Goal: Task Accomplishment & Management: Complete application form

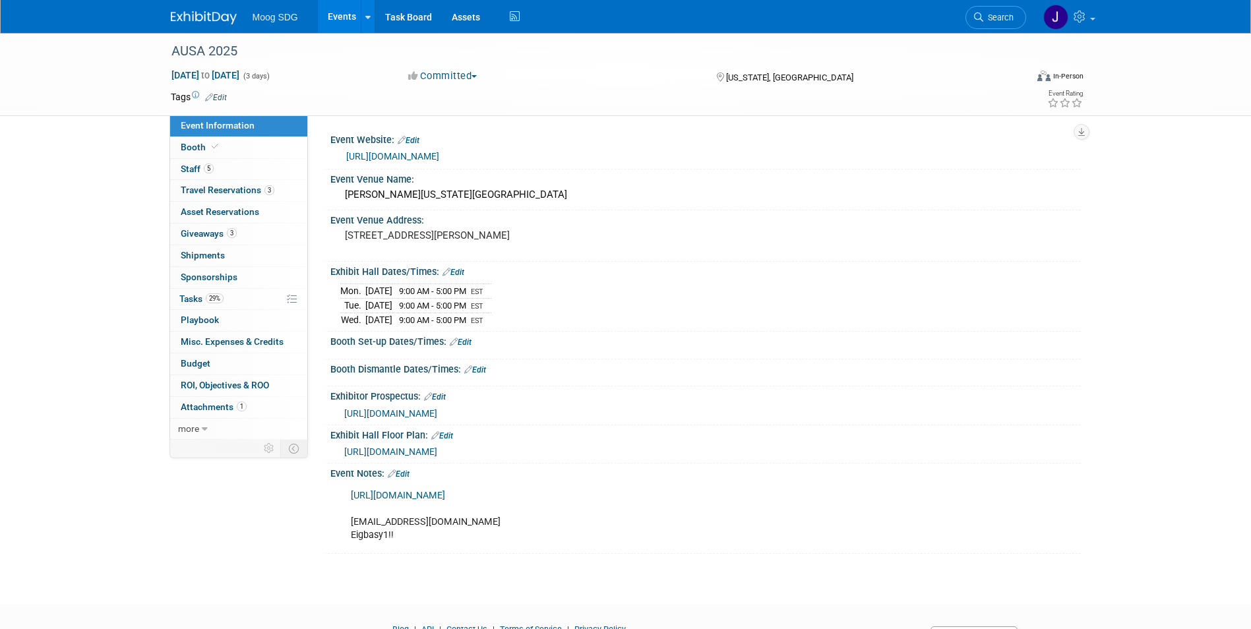
click at [338, 19] on link "Events" at bounding box center [342, 16] width 48 height 33
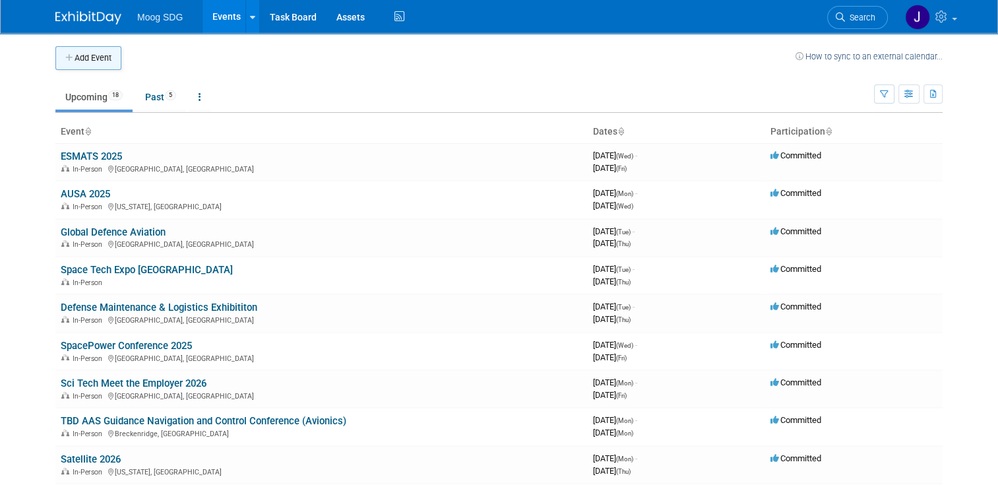
click at [77, 54] on button "Add Event" at bounding box center [88, 58] width 66 height 24
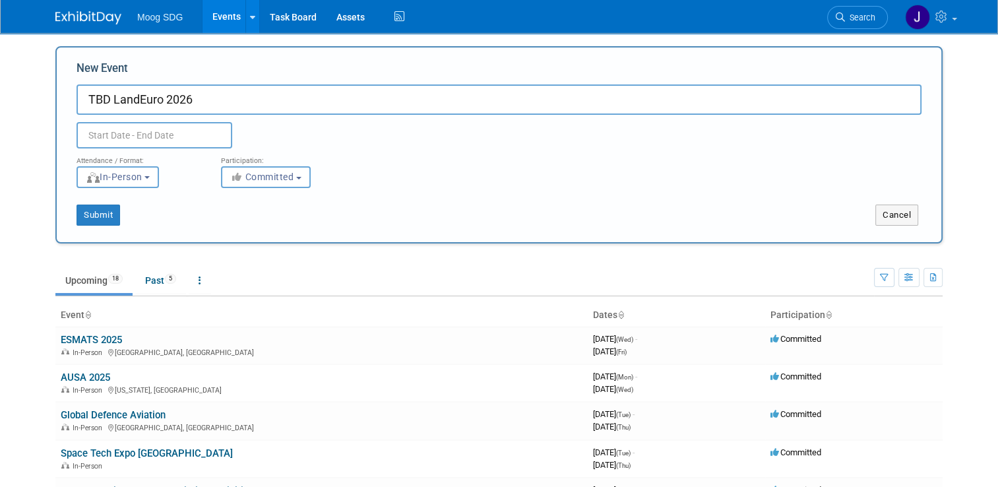
type input "TBD LandEuro 2026"
click at [298, 133] on div "Duplicate Event Warning" at bounding box center [499, 132] width 865 height 34
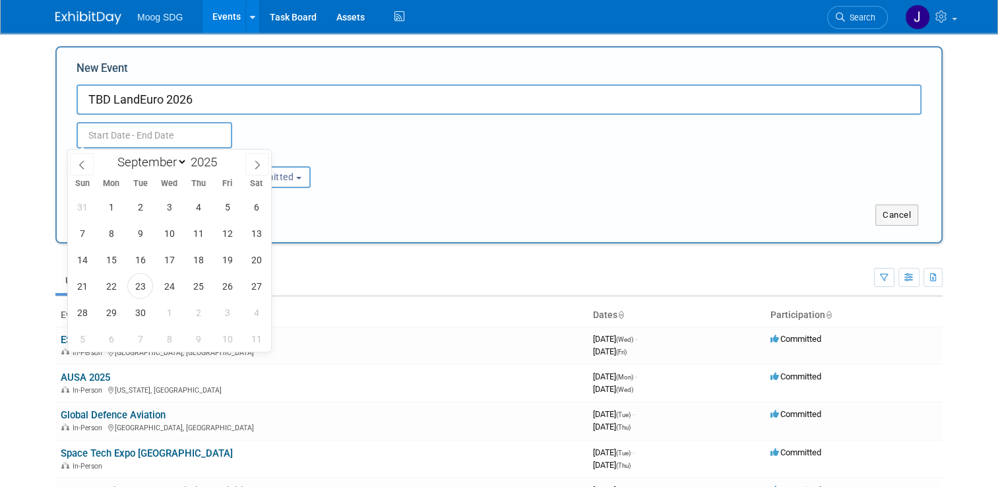
click at [129, 142] on input "text" at bounding box center [155, 135] width 156 height 26
click at [224, 156] on span at bounding box center [222, 158] width 9 height 8
type input "2026"
click at [181, 160] on select "January February March April May June July August September October November De…" at bounding box center [149, 162] width 76 height 16
select select "6"
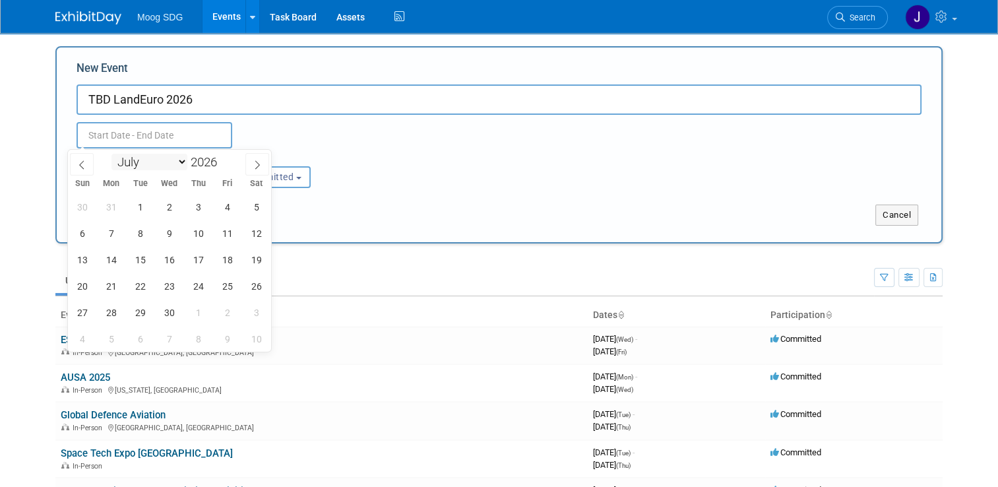
click at [111, 154] on select "January February March April May June July August September October November De…" at bounding box center [149, 162] width 76 height 16
click at [112, 259] on span "13" at bounding box center [111, 260] width 26 height 26
click at [222, 264] on span "17" at bounding box center [227, 260] width 26 height 26
type input "[DATE] to [DATE]"
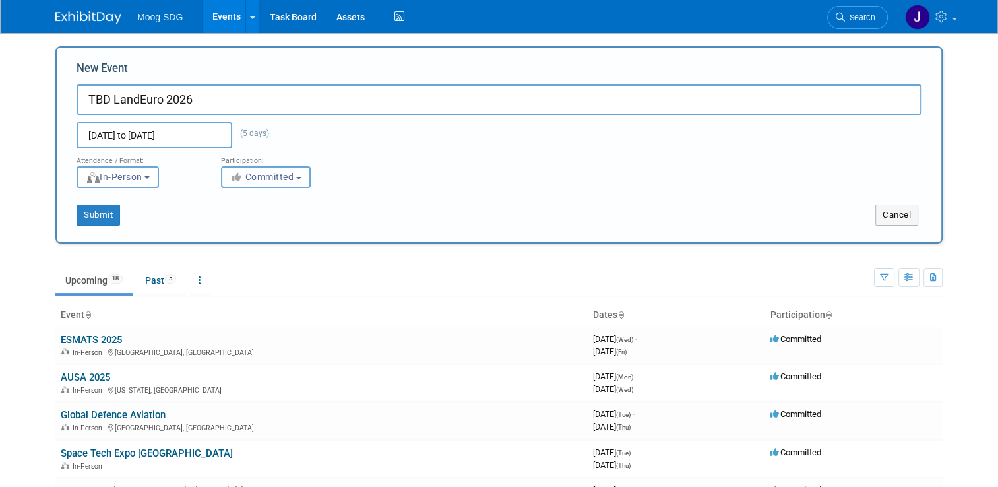
click at [237, 172] on icon "button" at bounding box center [237, 176] width 15 height 9
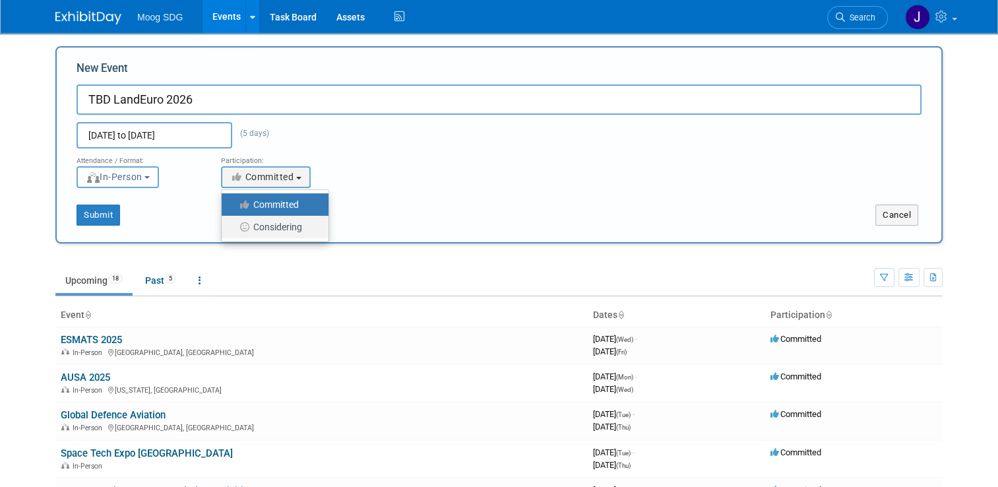
click at [268, 228] on label "Considering" at bounding box center [271, 226] width 87 height 17
click at [234, 228] on input "Considering" at bounding box center [229, 227] width 9 height 9
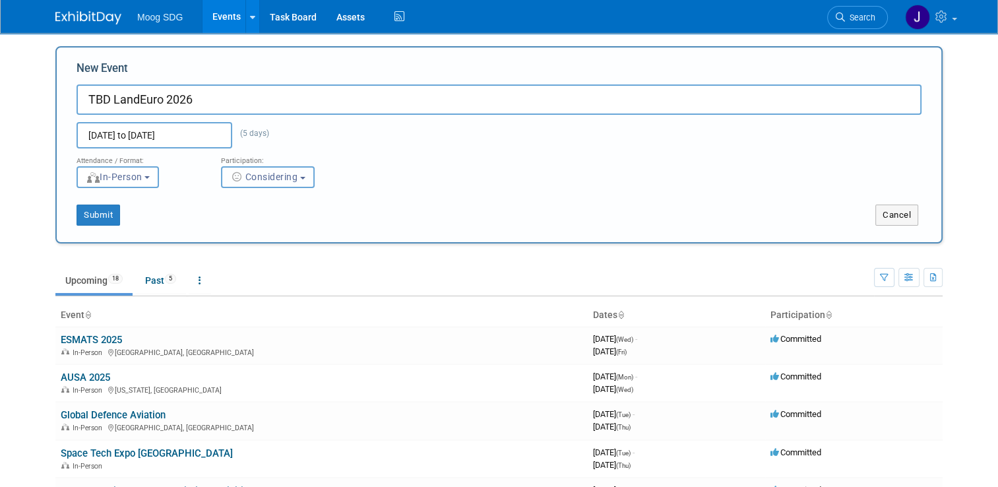
click at [274, 185] on button "Considering" at bounding box center [268, 177] width 94 height 22
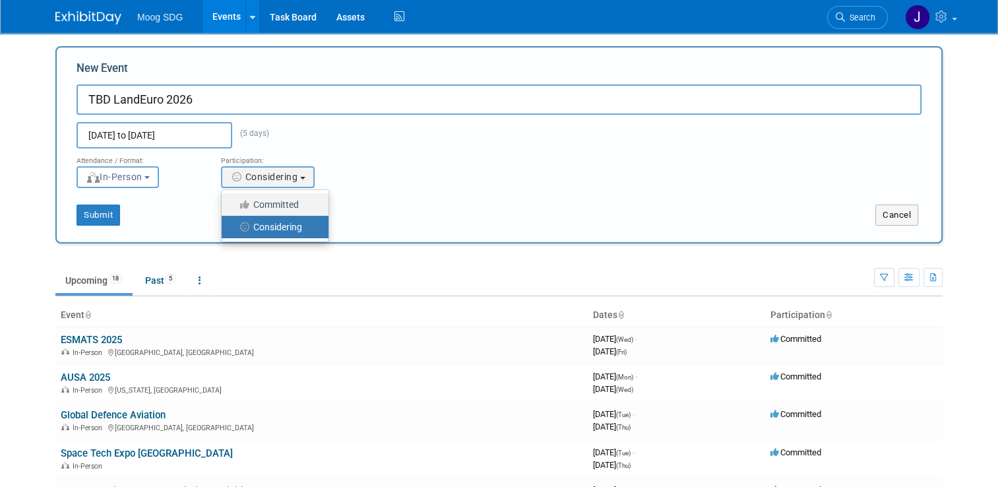
click at [282, 205] on label "Committed" at bounding box center [271, 204] width 87 height 17
click at [234, 205] on input "Committed" at bounding box center [229, 205] width 9 height 9
select select "1"
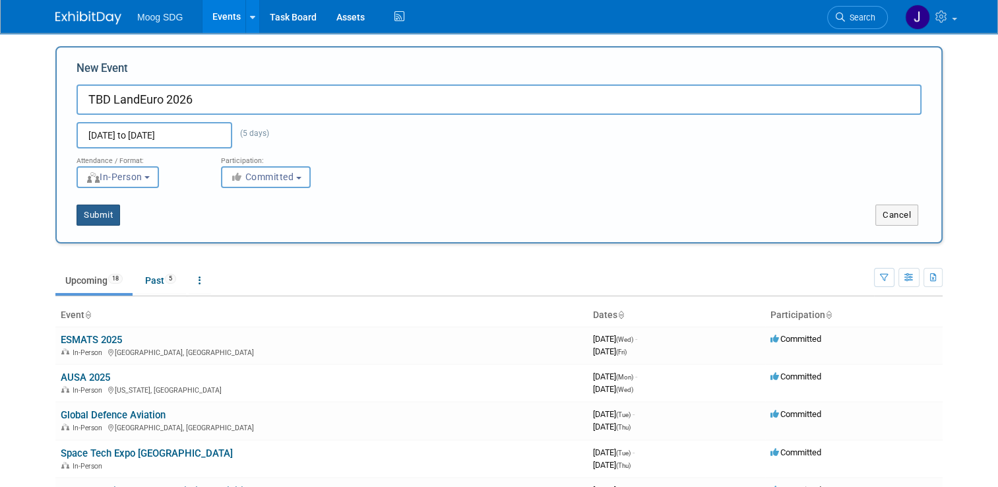
click at [90, 214] on button "Submit" at bounding box center [99, 215] width 44 height 21
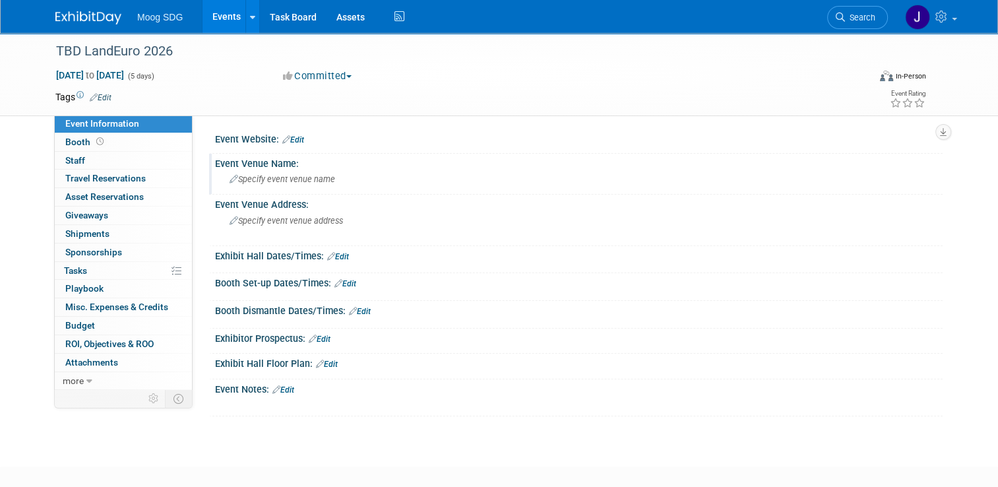
click at [253, 175] on span "Specify event venue name" at bounding box center [283, 179] width 106 height 10
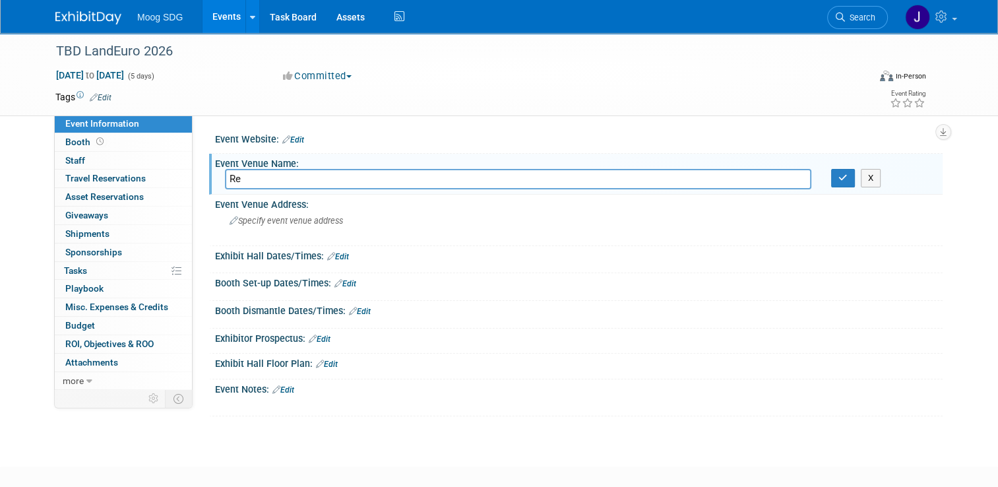
type input "R"
click at [327, 175] on input "text" at bounding box center [518, 179] width 586 height 20
type input "RMCC"
click at [327, 224] on span "Specify event venue address" at bounding box center [286, 221] width 113 height 10
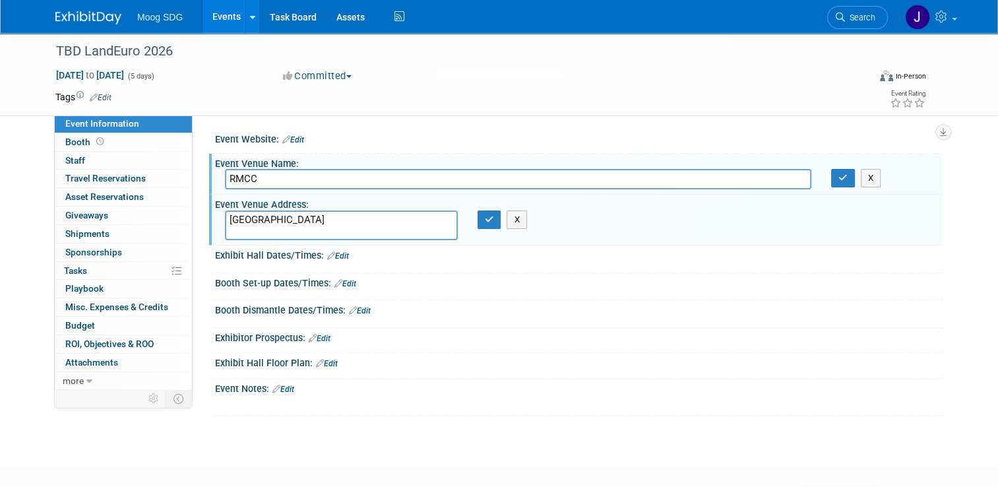
click at [225, 216] on textarea "Germany" at bounding box center [341, 225] width 233 height 30
type textarea "Wiesbaden, Germany"
click at [488, 215] on icon "button" at bounding box center [489, 219] width 9 height 9
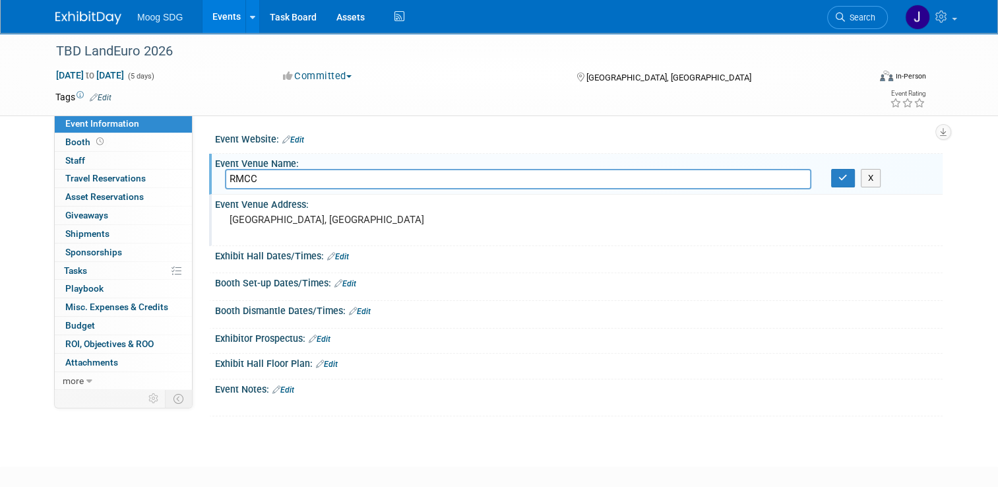
click at [332, 255] on link "Edit" at bounding box center [338, 256] width 22 height 9
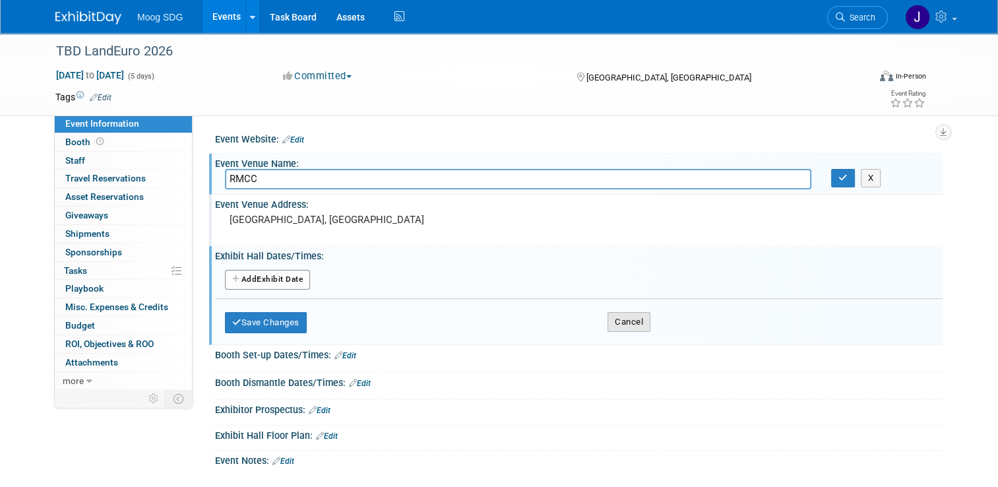
click at [617, 317] on button "Cancel" at bounding box center [629, 322] width 43 height 20
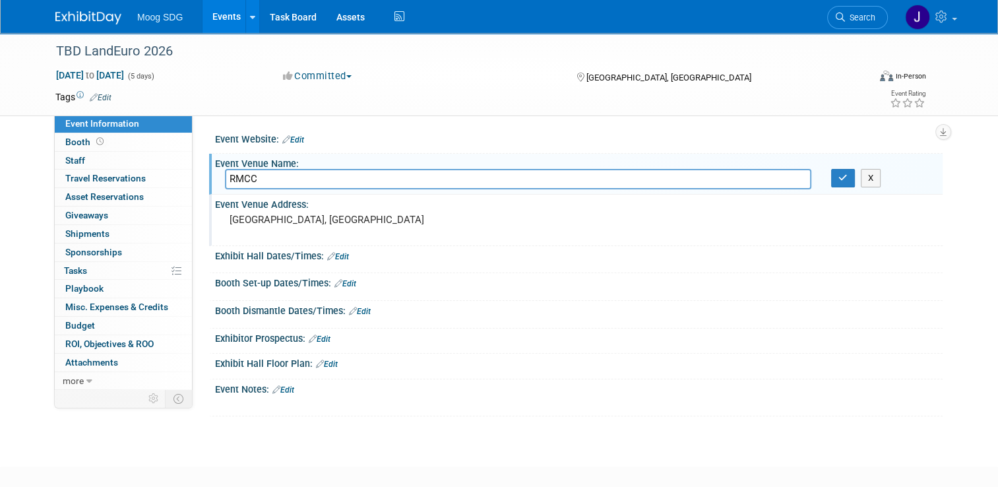
click at [280, 388] on link "Edit" at bounding box center [283, 389] width 22 height 9
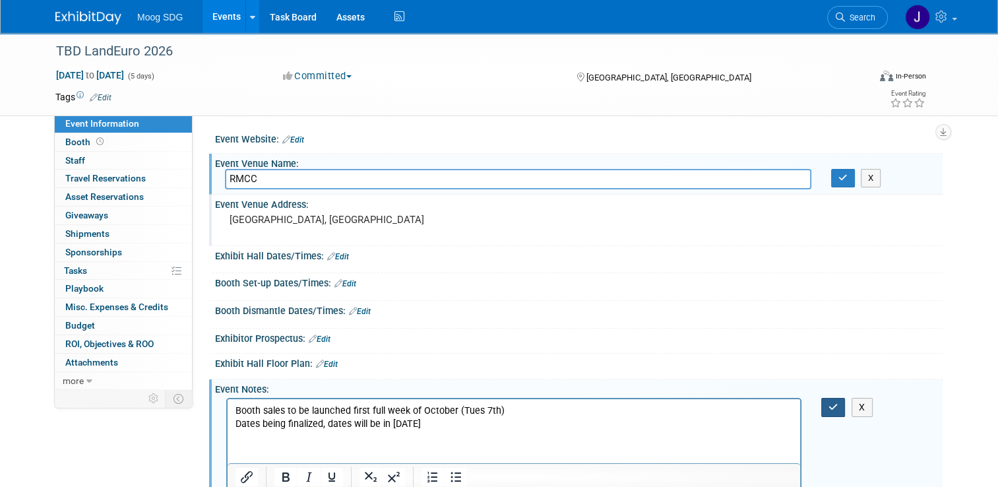
click at [836, 406] on icon "button" at bounding box center [834, 406] width 10 height 9
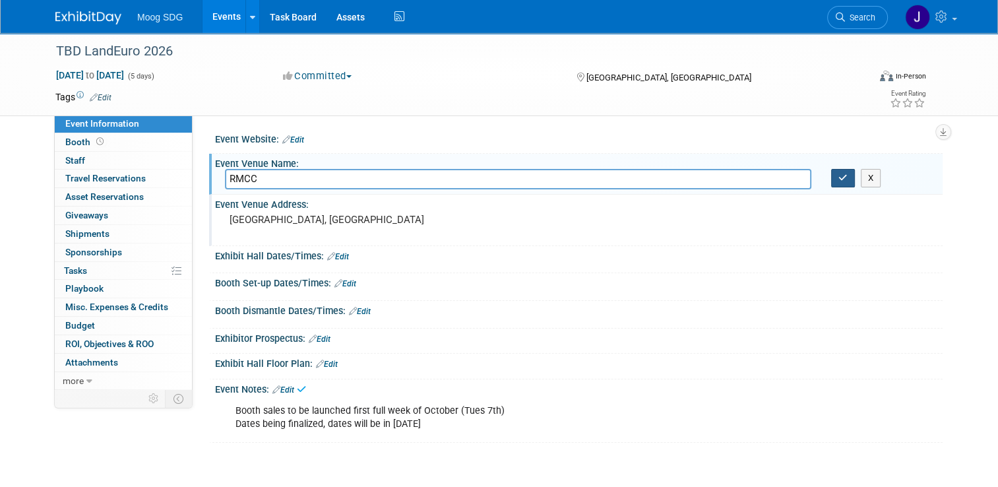
click at [842, 184] on button "button" at bounding box center [843, 178] width 24 height 18
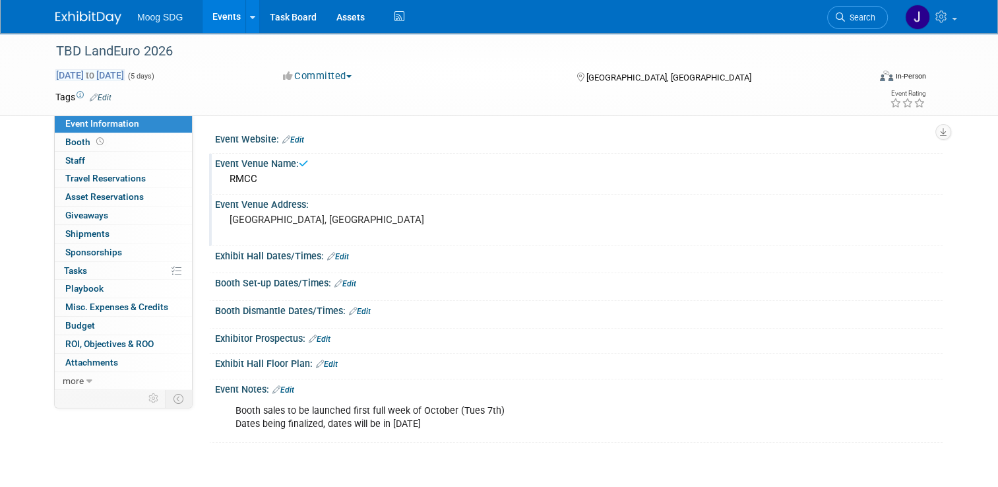
click at [77, 70] on span "Jul 13, 2026 to Jul 17, 2026" at bounding box center [89, 75] width 69 height 12
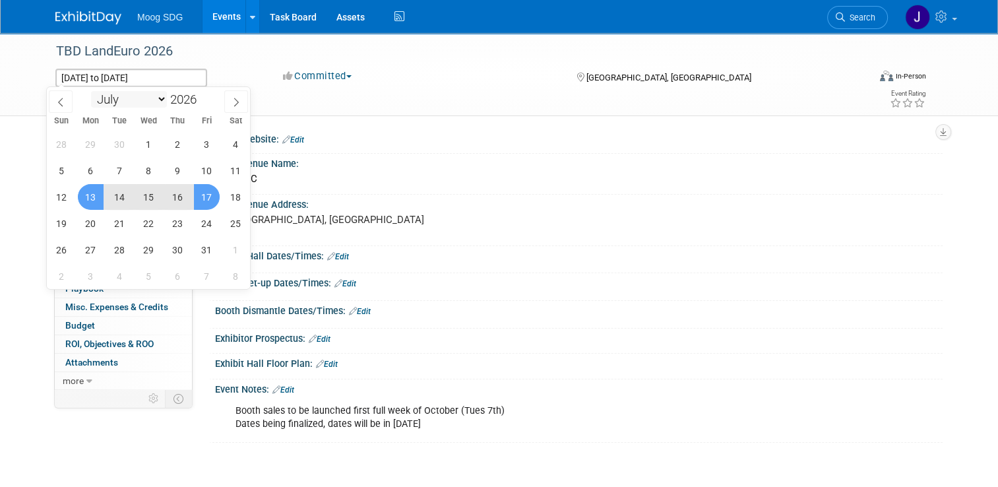
click at [153, 102] on select "January February March April May June July August September October November De…" at bounding box center [129, 99] width 76 height 16
select select "11"
click at [91, 91] on select "January February March April May June July August September October November De…" at bounding box center [129, 99] width 76 height 16
click at [92, 193] on span "14" at bounding box center [91, 197] width 26 height 26
type input "Dec 14, 2026"
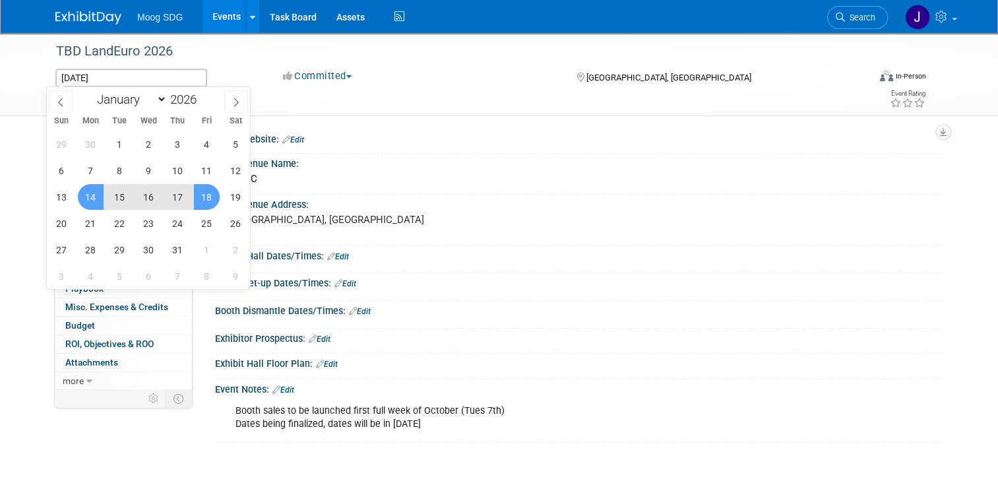
click at [201, 192] on span "18" at bounding box center [207, 197] width 26 height 26
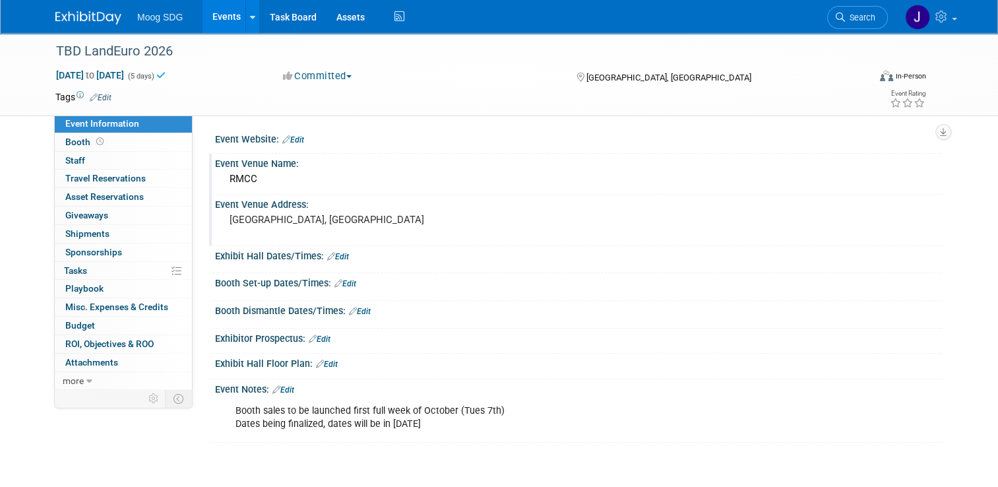
click at [436, 85] on div "Dec 14, 2026 to Dec 18, 2026 (5 days) Dec 14, 2026 to Dec 18, 2026 Committed Co…" at bounding box center [491, 79] width 891 height 20
click at [121, 141] on link "Booth" at bounding box center [123, 142] width 137 height 18
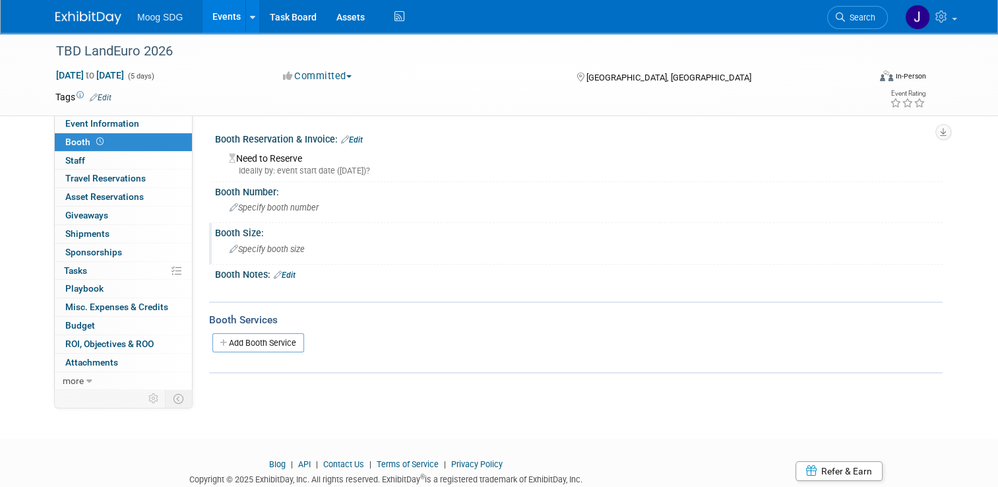
click at [288, 245] on span "Specify booth size" at bounding box center [267, 249] width 75 height 10
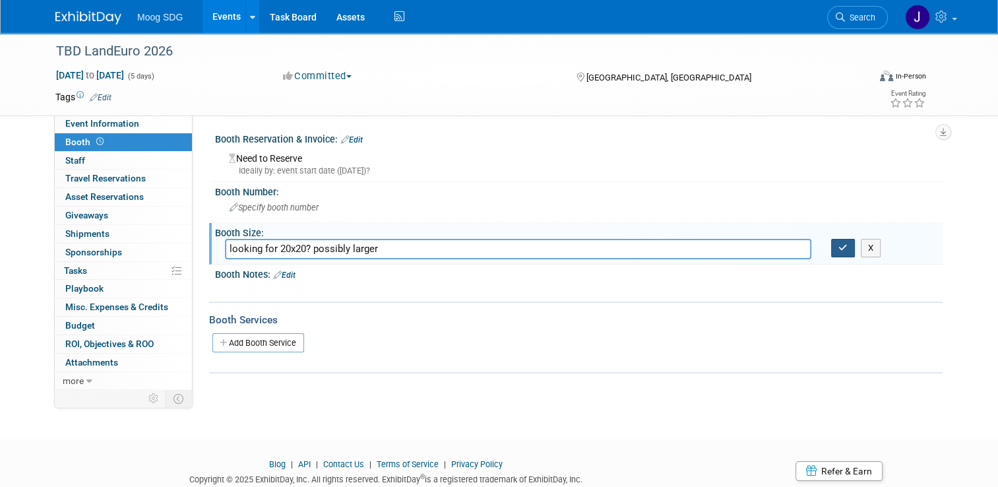
type input "looking for 20x20? possibly larger"
click at [848, 245] on icon "button" at bounding box center [842, 247] width 9 height 9
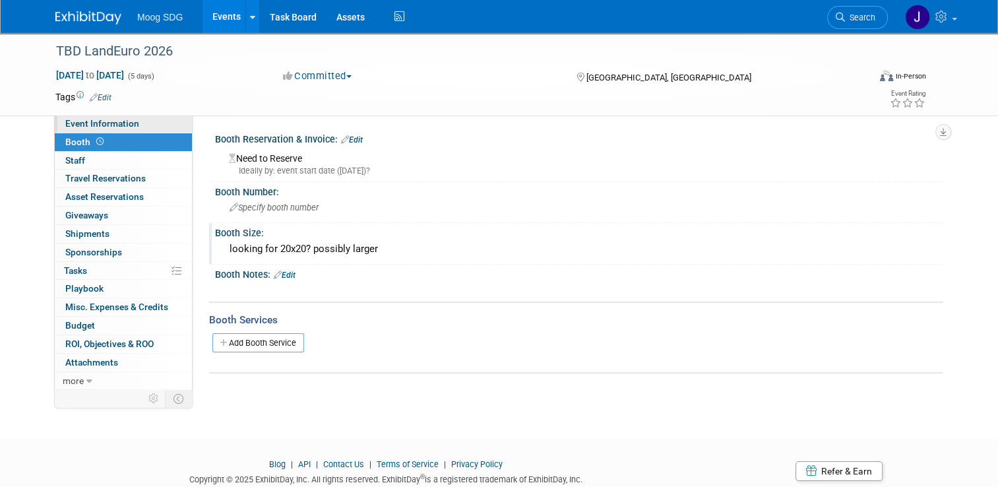
click at [118, 120] on span "Event Information" at bounding box center [102, 123] width 74 height 11
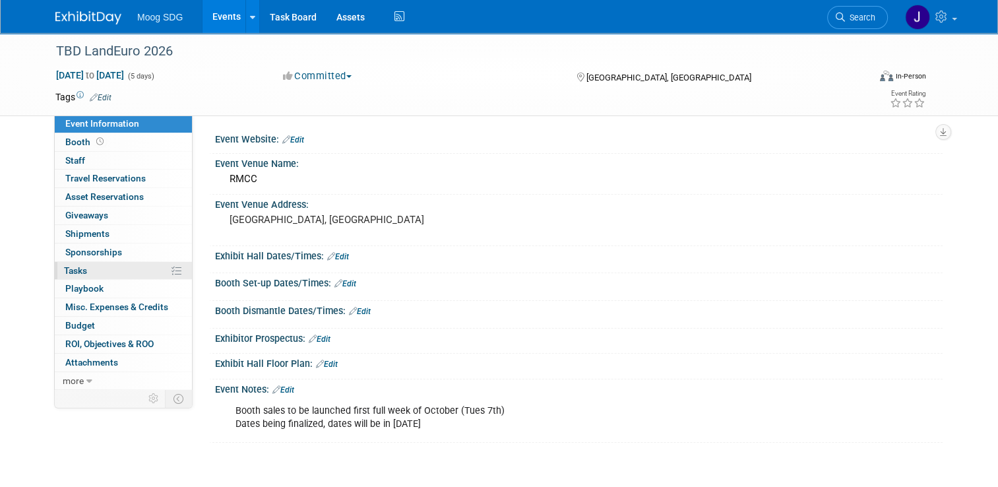
click at [106, 270] on link "0% Tasks 0%" at bounding box center [123, 271] width 137 height 18
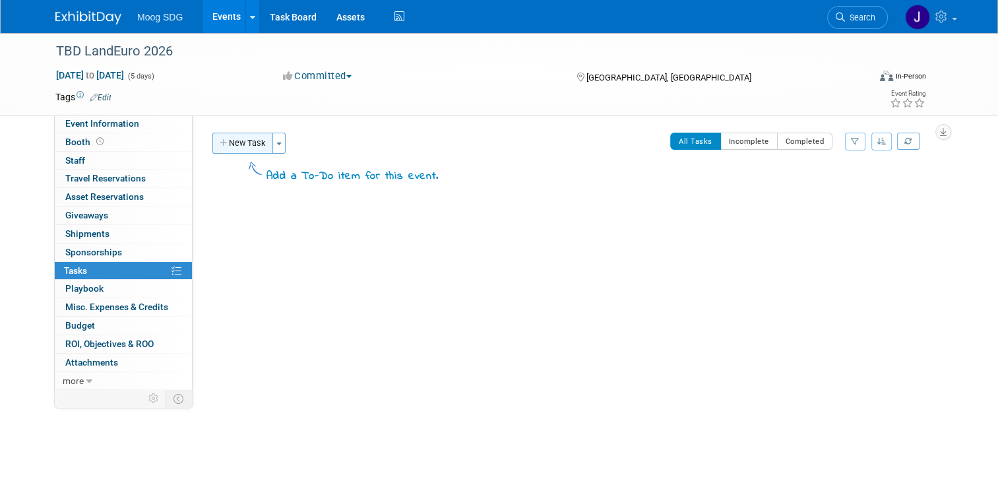
click at [246, 141] on button "New Task" at bounding box center [242, 143] width 61 height 21
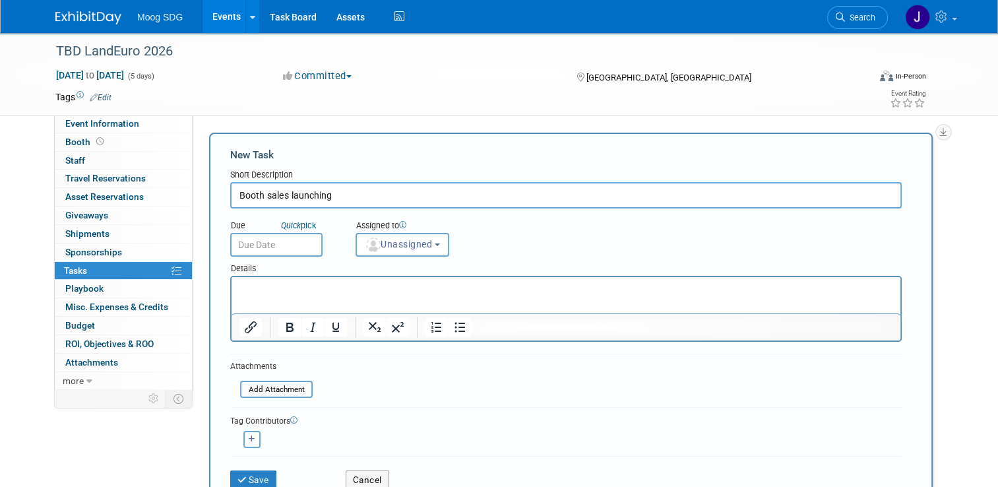
type input "Booth sales launching"
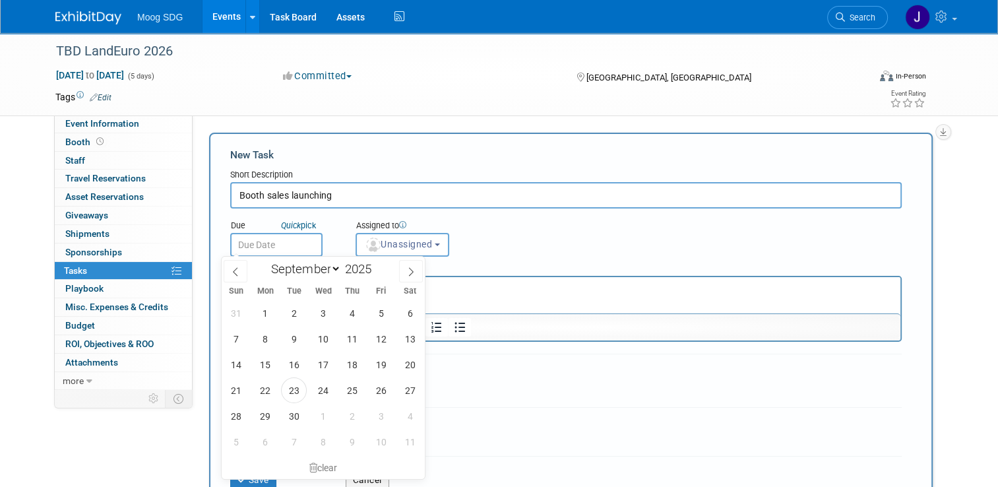
click at [279, 237] on input "text" at bounding box center [276, 245] width 92 height 24
click at [330, 272] on select "January February March April May June July August September October November De…" at bounding box center [303, 269] width 76 height 16
select select "9"
click at [265, 261] on select "January February March April May June July August September October November De…" at bounding box center [303, 269] width 76 height 16
click at [295, 336] on span "7" at bounding box center [294, 339] width 26 height 26
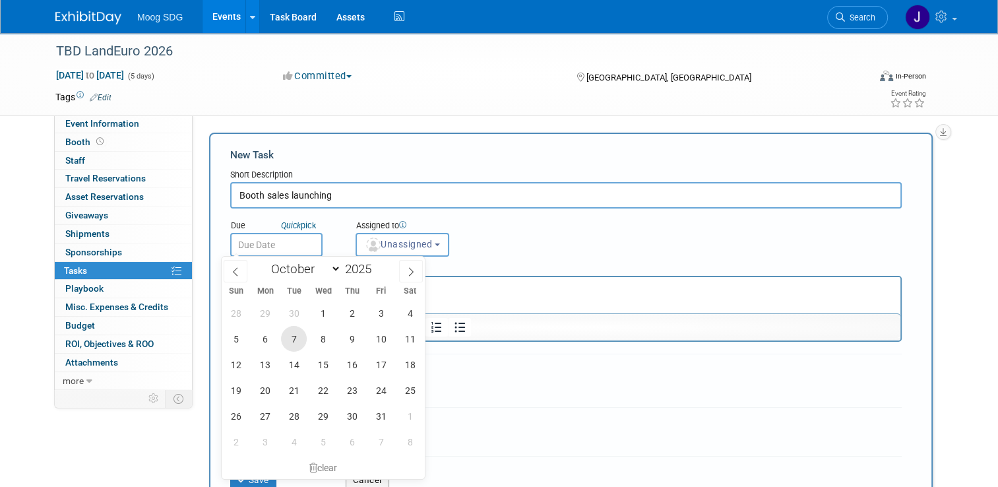
type input "Oct 7, 2025"
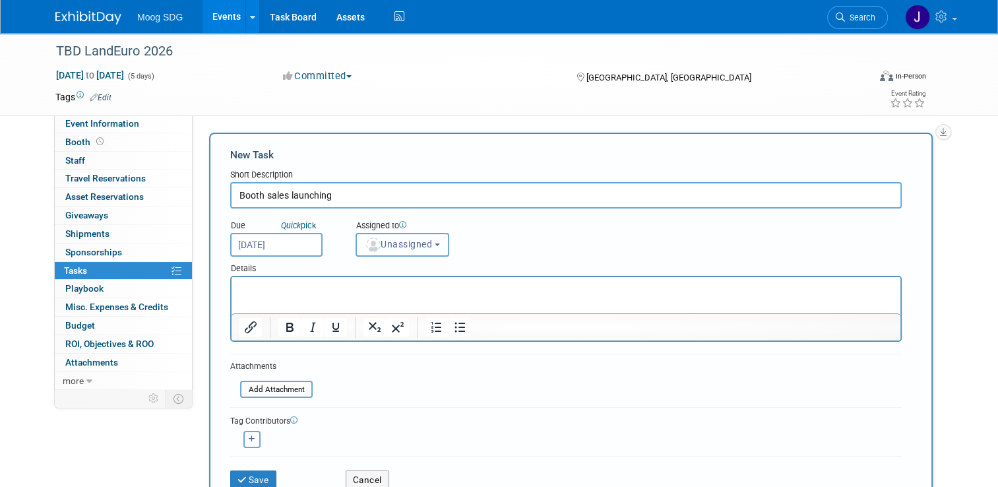
click at [427, 251] on button "Unassigned" at bounding box center [403, 245] width 94 height 24
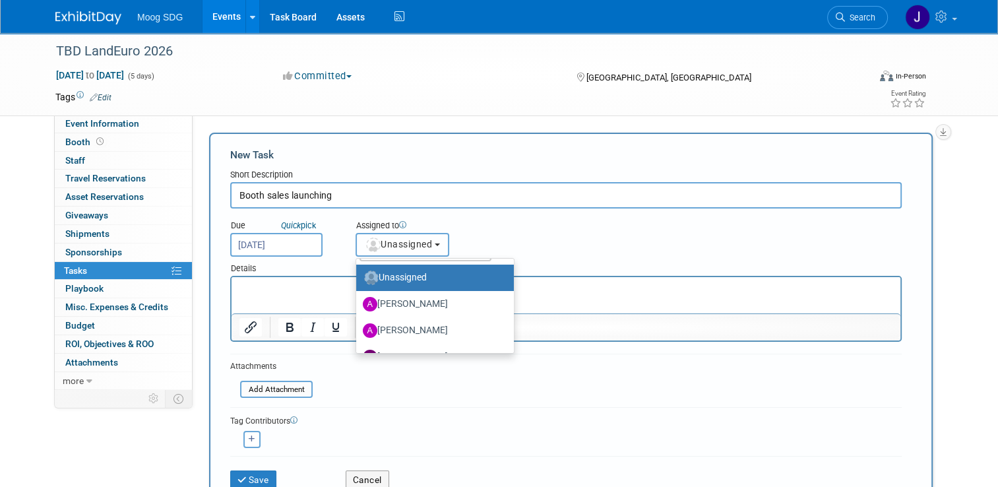
scroll to position [53, 0]
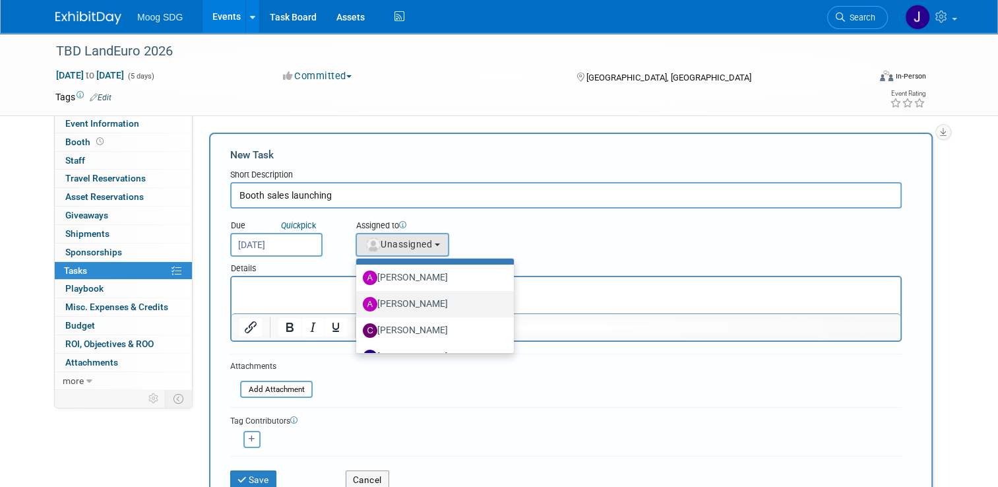
click at [420, 305] on label "Amy Garrett" at bounding box center [432, 304] width 138 height 21
click at [358, 305] on input "Amy Garrett" at bounding box center [354, 302] width 9 height 9
select select "bbb16290-4c5e-4e41-ac8f-27ec752f2b4e"
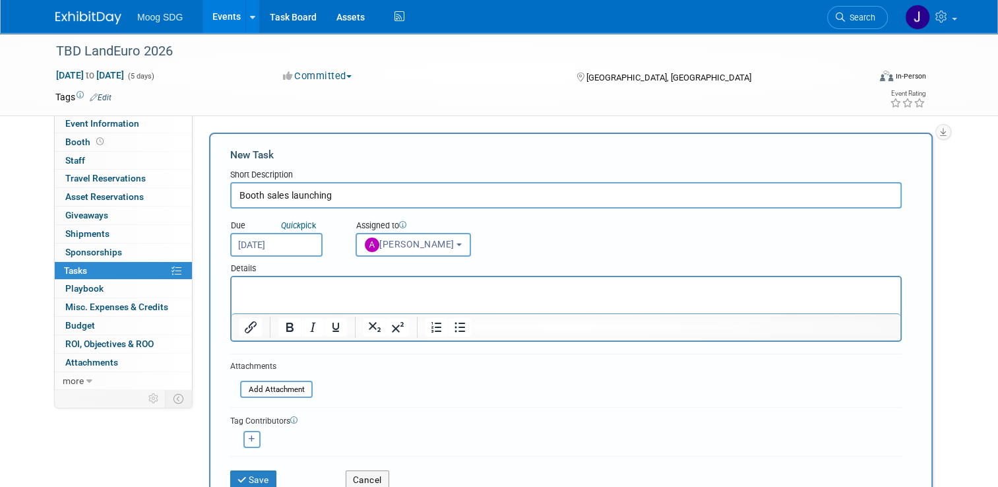
click at [247, 437] on button "button" at bounding box center [251, 439] width 17 height 17
select select
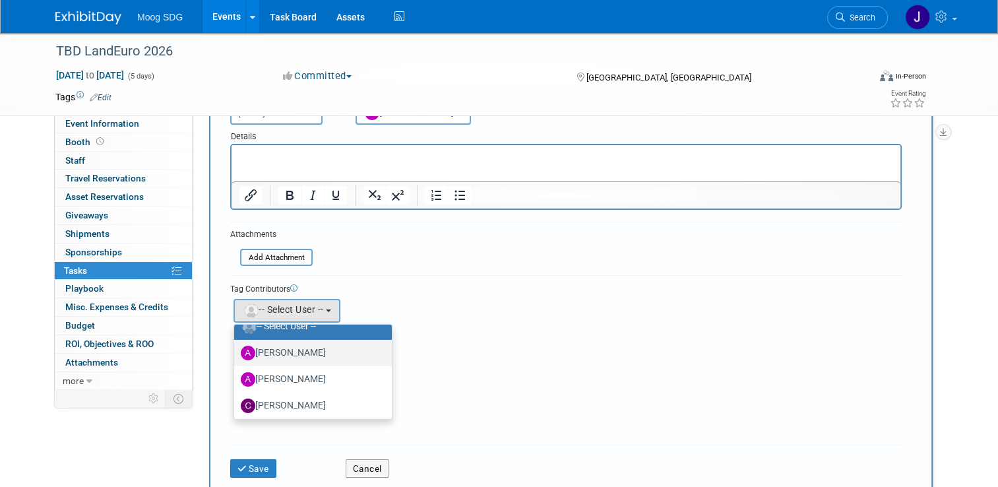
scroll to position [66, 0]
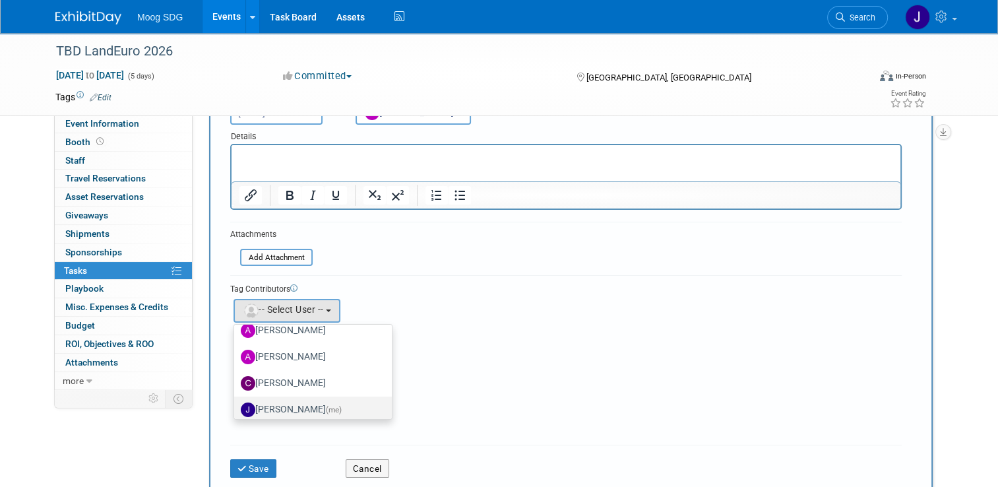
click at [306, 404] on label "Jaclyn Roberts (me)" at bounding box center [310, 409] width 138 height 21
click at [236, 404] on input "Jaclyn Roberts (me)" at bounding box center [232, 408] width 9 height 9
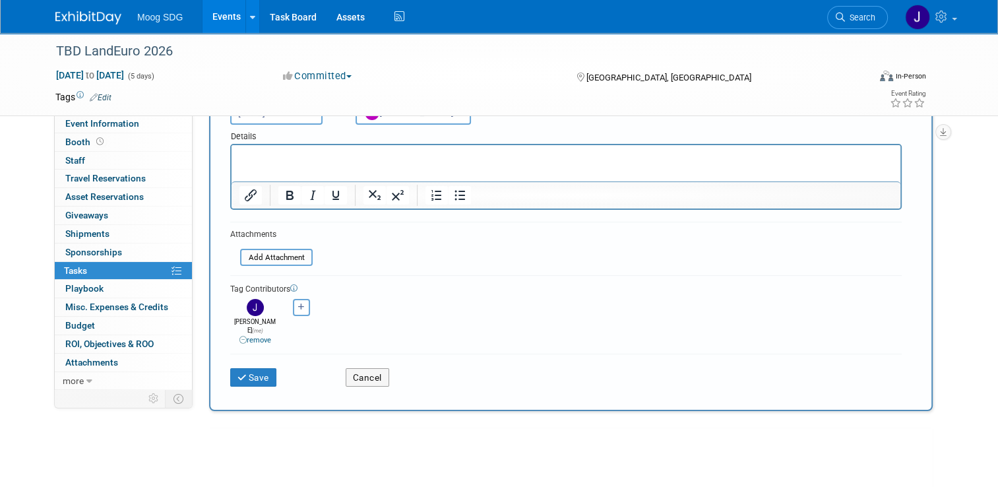
scroll to position [0, 0]
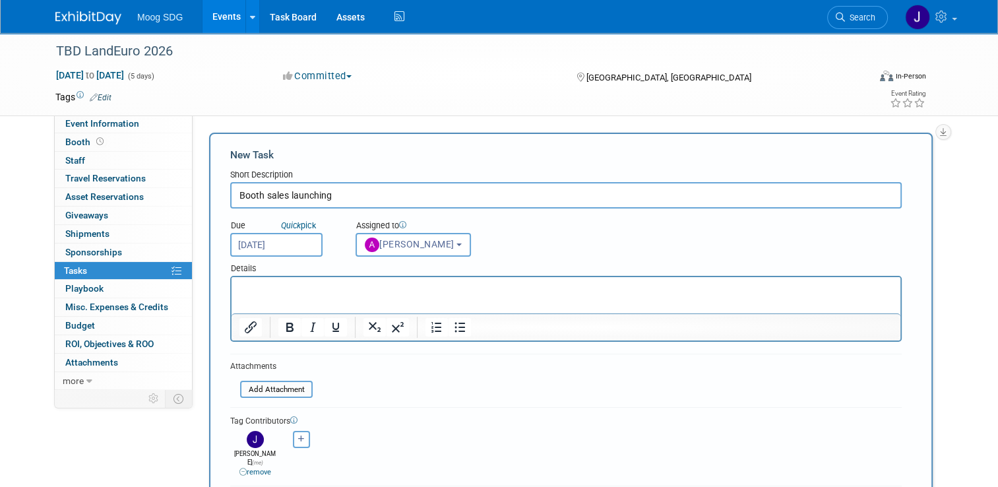
drag, startPoint x: 330, startPoint y: 288, endPoint x: 626, endPoint y: 534, distance: 385.1
click at [330, 288] on p "Rich Text Area. Press ALT-0 for help." at bounding box center [566, 288] width 654 height 13
click at [435, 392] on form "New Task Short Description Booth sales launching Due Quick pick Oct 7, 2025 (me…" at bounding box center [570, 338] width 681 height 380
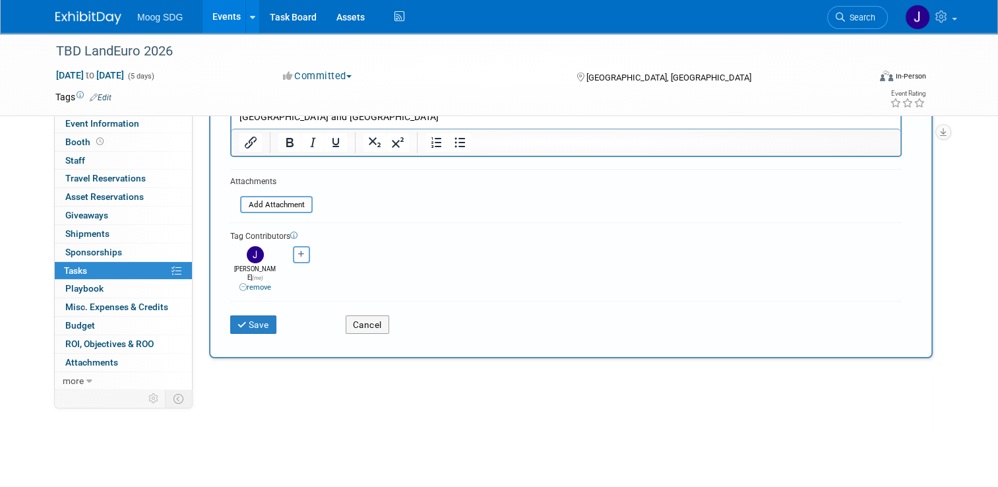
scroll to position [198, 0]
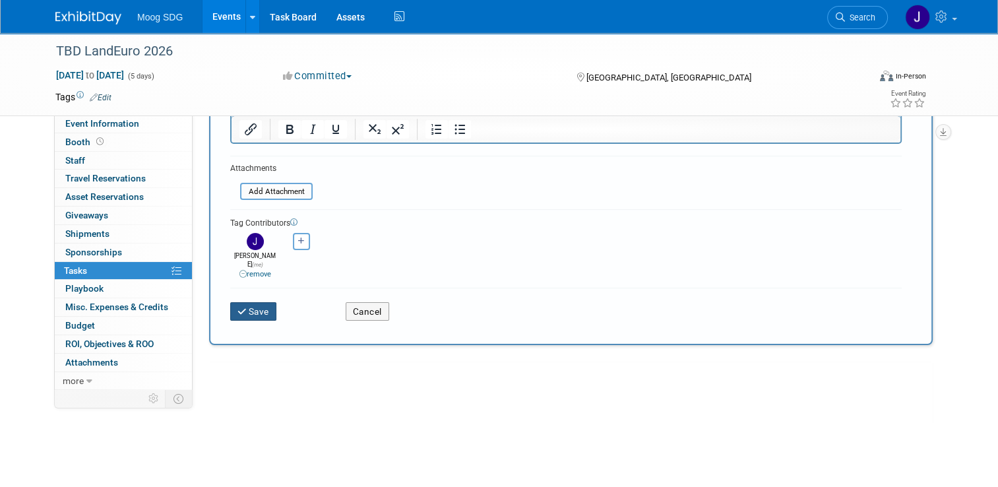
click at [250, 305] on button "Save" at bounding box center [253, 311] width 46 height 18
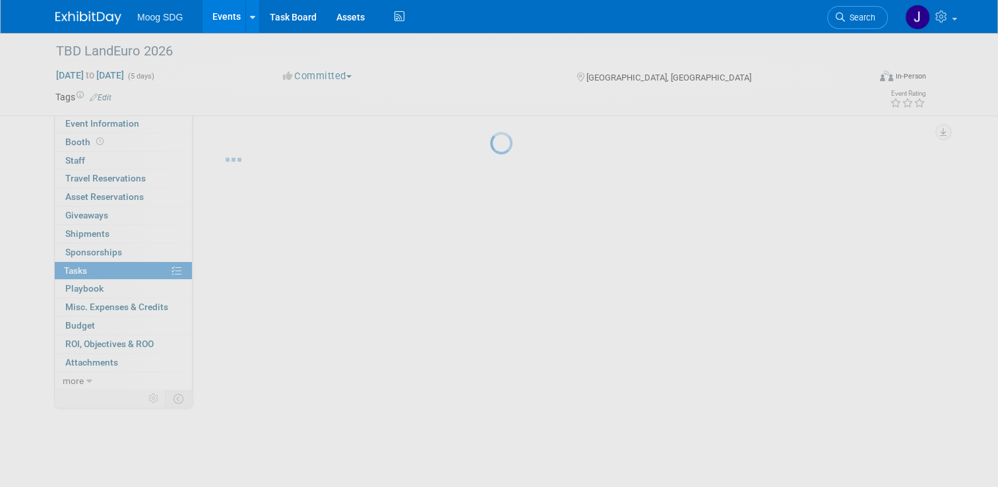
scroll to position [0, 0]
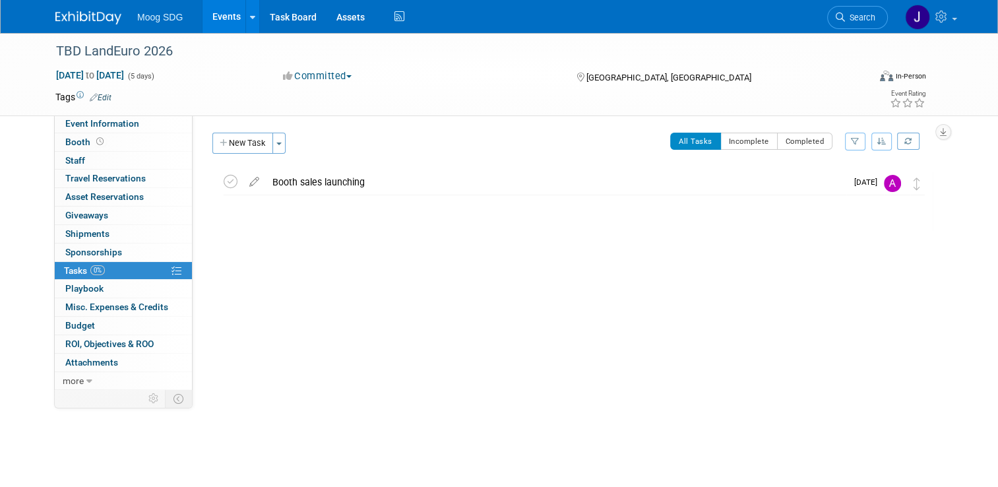
click at [423, 278] on div "TBD LandEuro 2026 Wiesbaden, Germany Dec 14, 2026 to Dec 18, 2026 (Going) Booth…" at bounding box center [571, 227] width 724 height 115
